Goal: Transaction & Acquisition: Purchase product/service

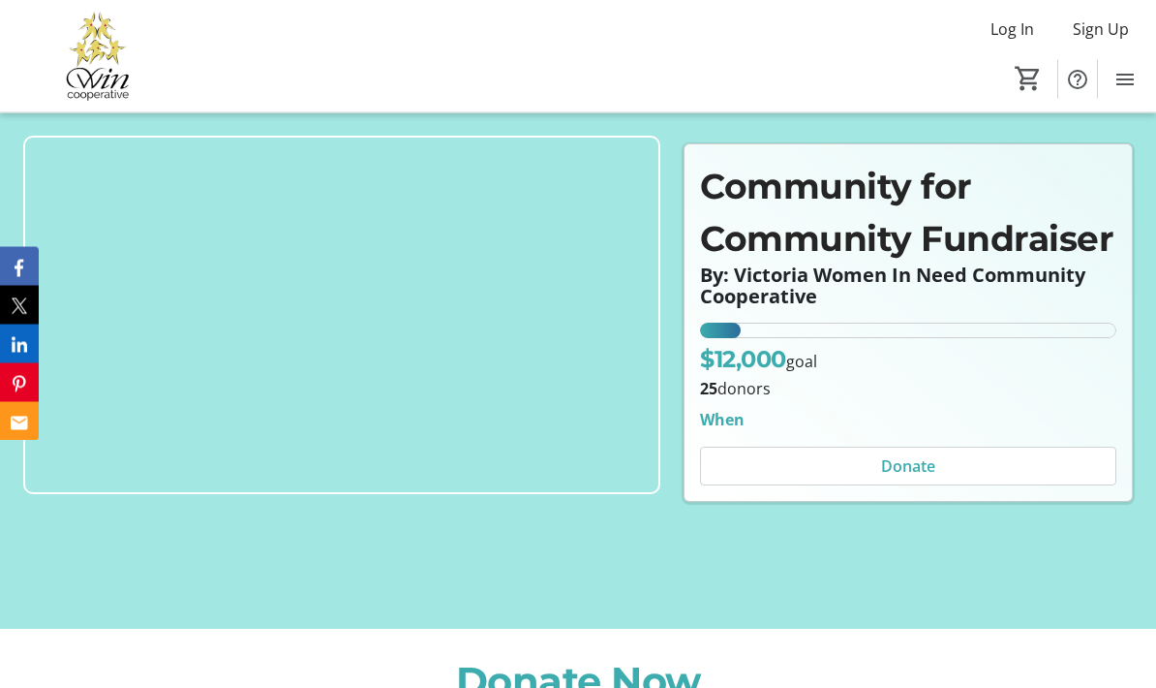
scroll to position [185, 0]
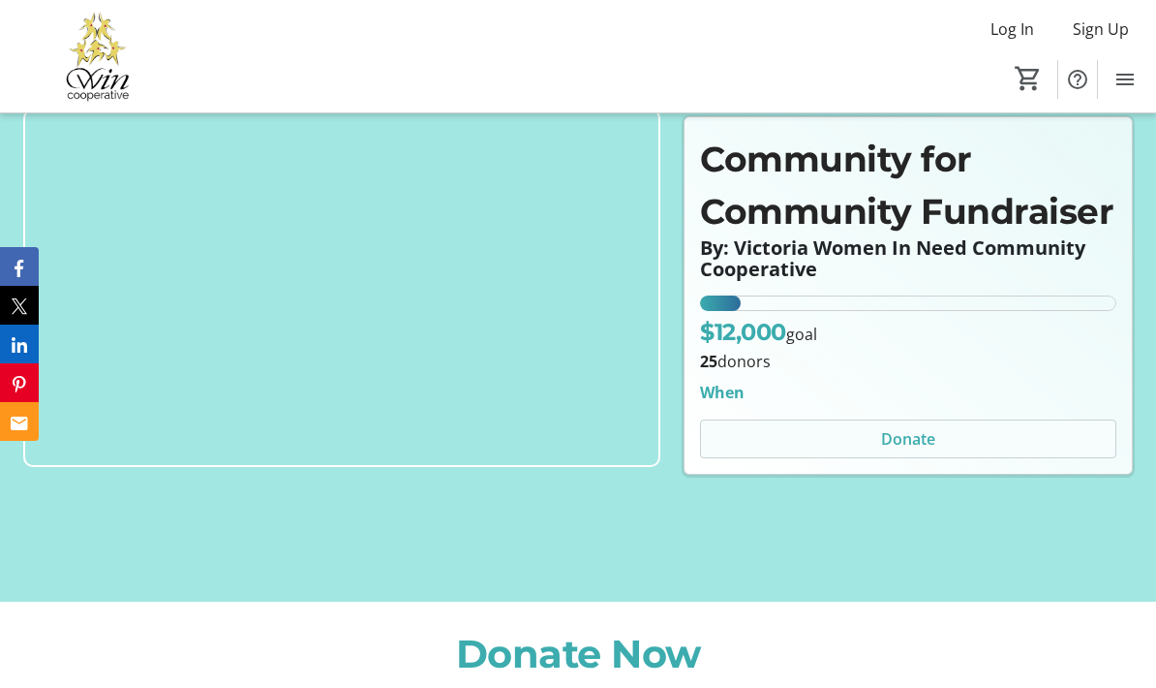
click at [919, 450] on span "Donate" at bounding box center [908, 438] width 54 height 23
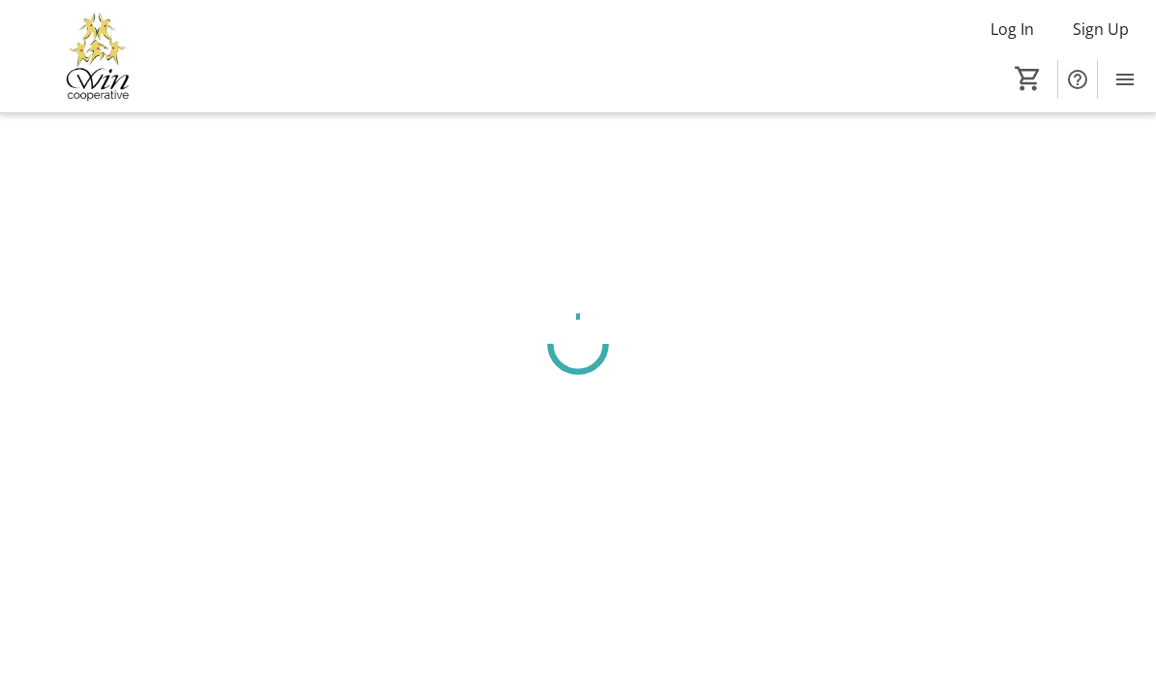
scroll to position [77, 0]
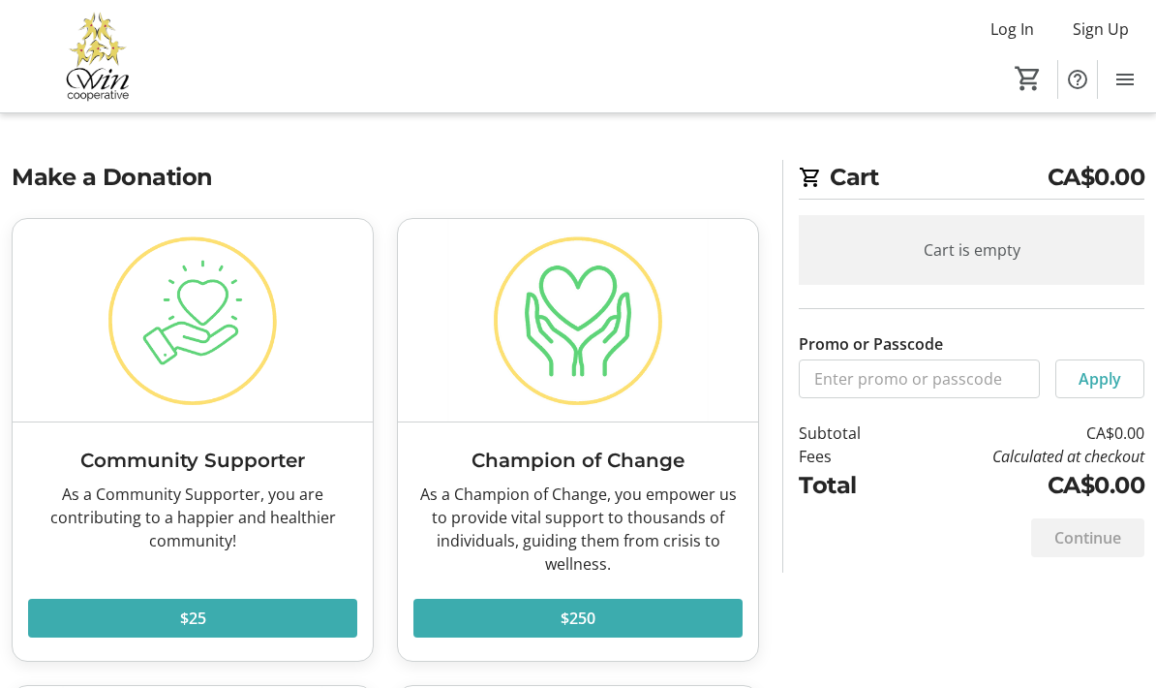
click at [98, 77] on img at bounding box center [98, 56] width 172 height 97
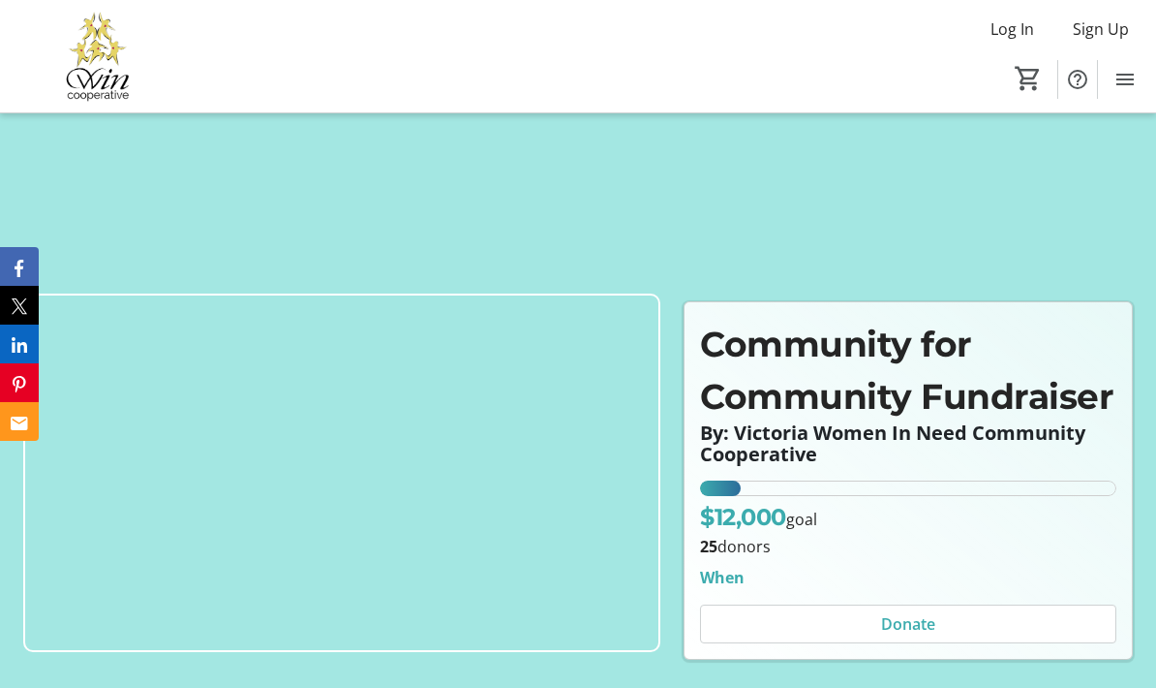
click at [443, 499] on img at bounding box center [341, 472] width 637 height 358
click at [420, 567] on img at bounding box center [341, 472] width 637 height 358
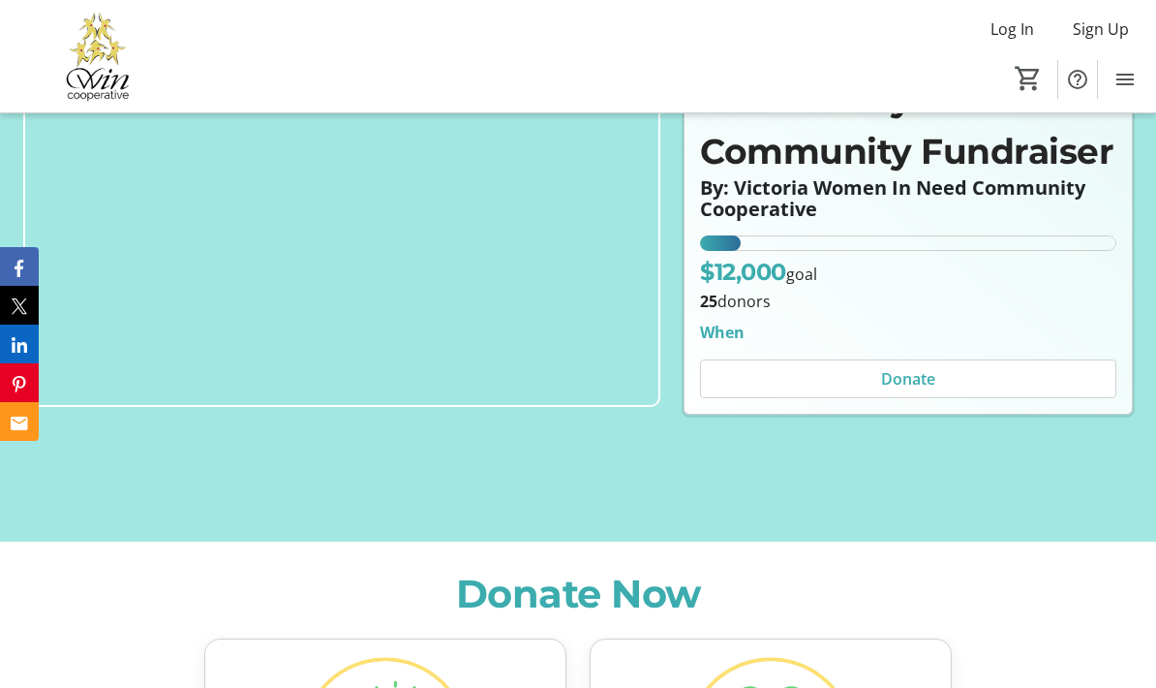
scroll to position [247, 0]
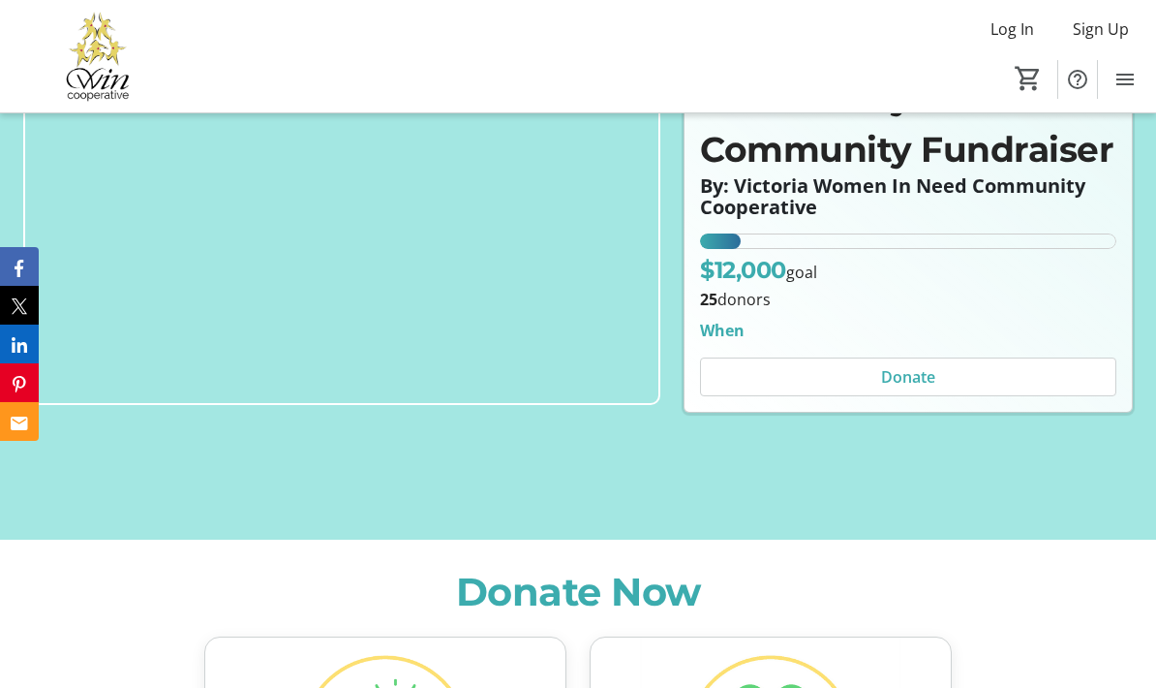
click at [480, 375] on img at bounding box center [341, 225] width 637 height 358
click at [1142, 73] on span "Menu" at bounding box center [1125, 79] width 39 height 39
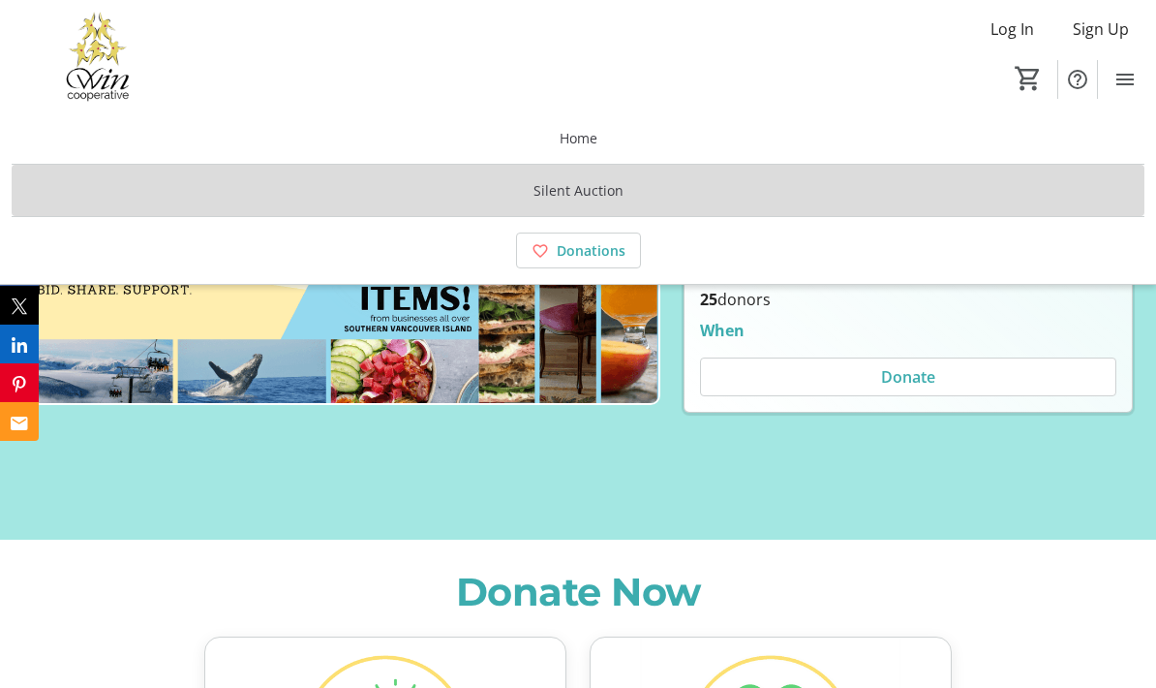
click at [599, 191] on span "Silent Auction" at bounding box center [579, 190] width 90 height 20
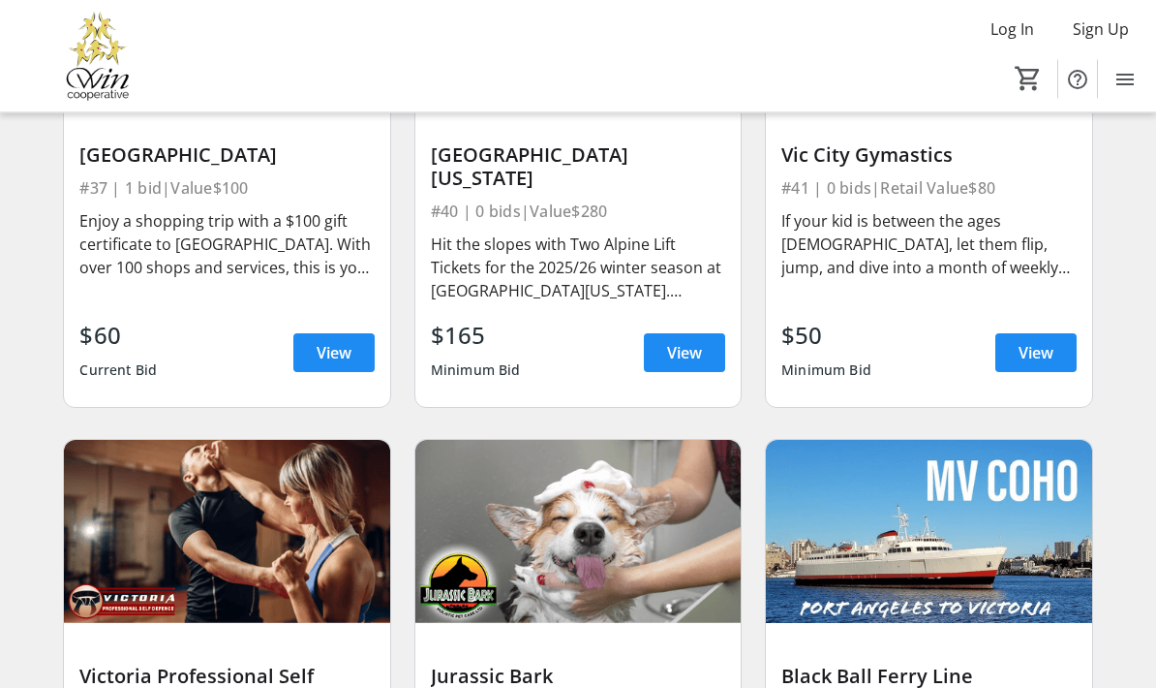
scroll to position [8534, 0]
click at [693, 358] on span "View" at bounding box center [684, 352] width 35 height 23
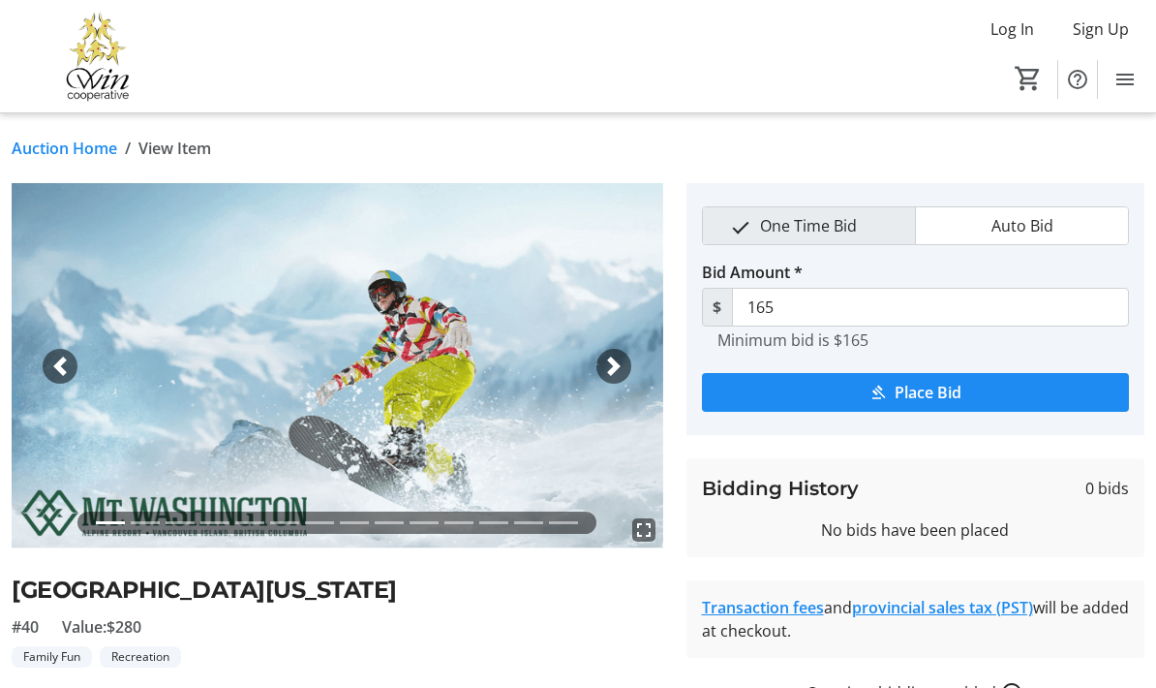
click at [609, 368] on span "button" at bounding box center [613, 365] width 19 height 19
